Goal: Task Accomplishment & Management: Use online tool/utility

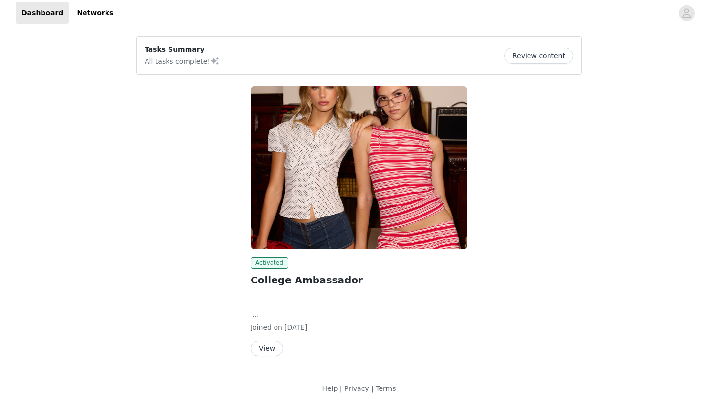
click at [262, 347] on button "View" at bounding box center [267, 348] width 33 height 16
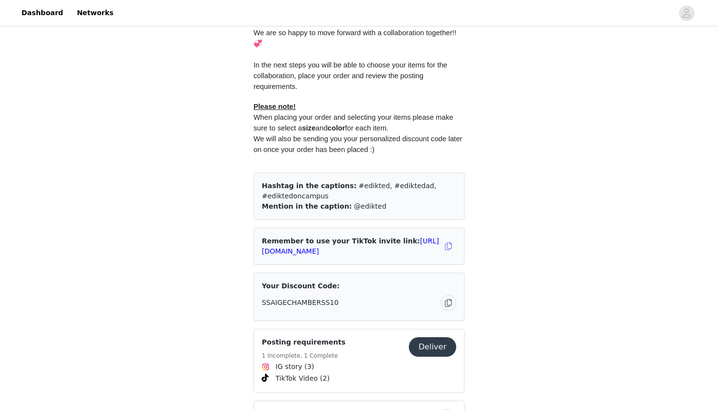
scroll to position [498, 0]
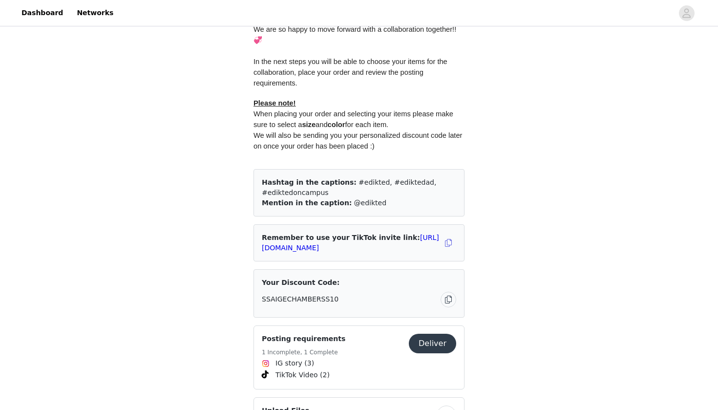
click at [432, 335] on button "Deliver" at bounding box center [432, 344] width 47 height 20
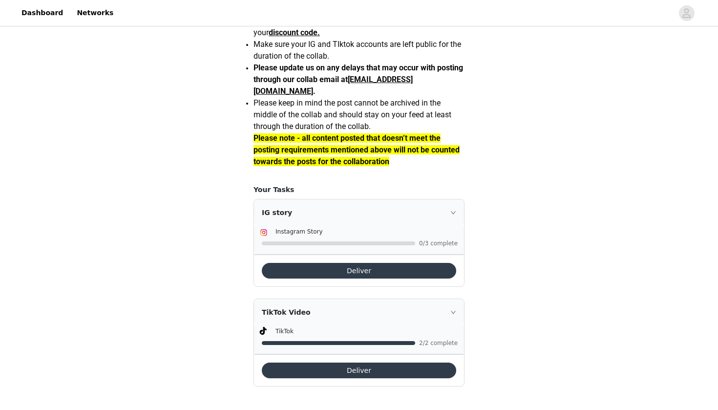
scroll to position [859, 0]
click at [303, 275] on button "Deliver" at bounding box center [359, 271] width 194 height 16
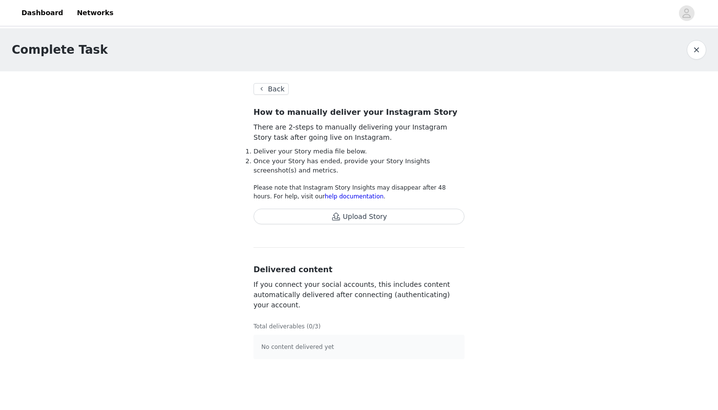
click at [697, 46] on button "button" at bounding box center [697, 50] width 20 height 20
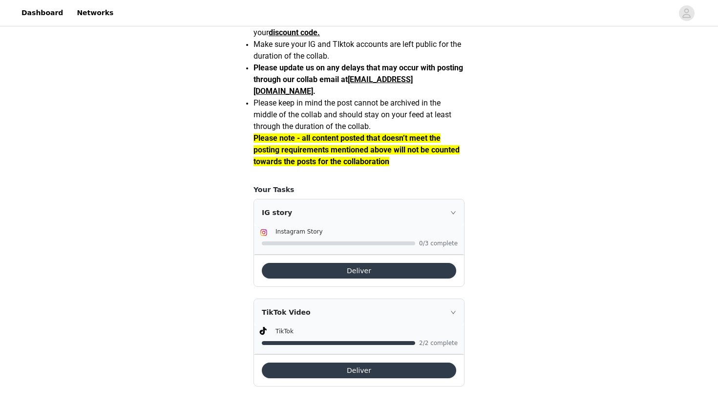
scroll to position [859, 0]
click at [451, 312] on icon "icon: right" at bounding box center [453, 312] width 6 height 6
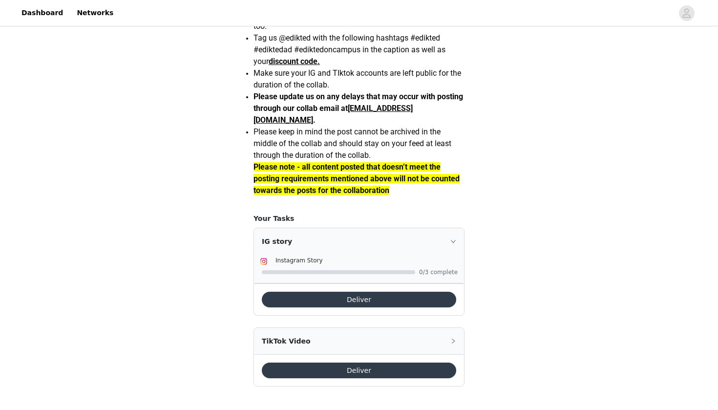
scroll to position [830, 0]
click at [451, 242] on icon "icon: right" at bounding box center [453, 241] width 6 height 6
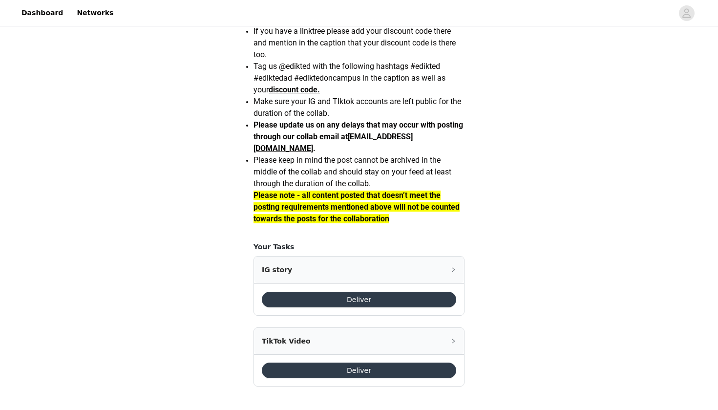
scroll to position [801, 0]
click at [450, 271] on div "IG story" at bounding box center [359, 270] width 210 height 26
